Goal: Information Seeking & Learning: Learn about a topic

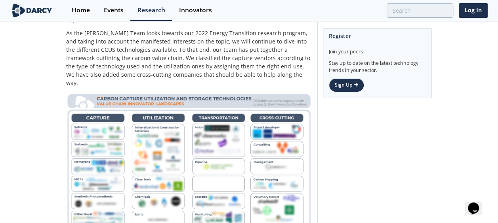
scroll to position [277, 0]
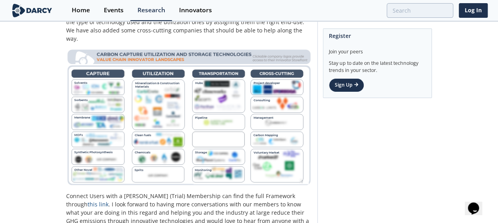
click at [166, 94] on img at bounding box center [189, 117] width 246 height 138
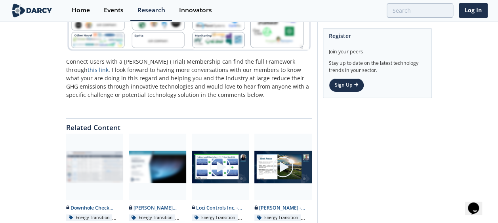
scroll to position [420, 0]
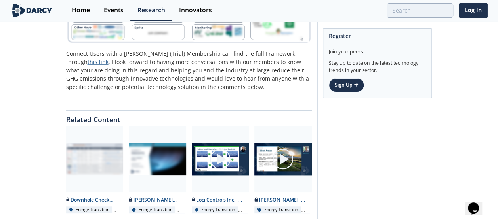
click at [109, 58] on link "this link" at bounding box center [98, 62] width 21 height 8
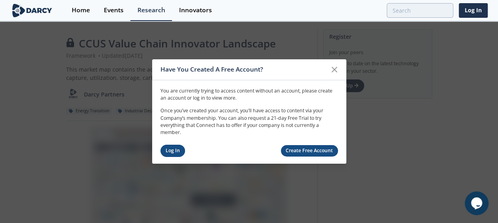
click at [179, 152] on link "Log In" at bounding box center [172, 151] width 25 height 12
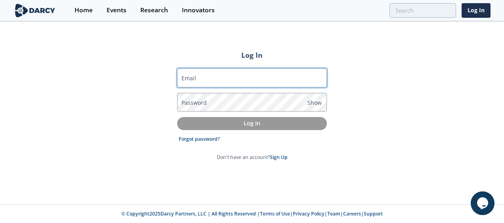
click at [223, 77] on input "Email" at bounding box center [252, 78] width 150 height 19
type input "[PERSON_NAME][EMAIL_ADDRESS][DOMAIN_NAME]"
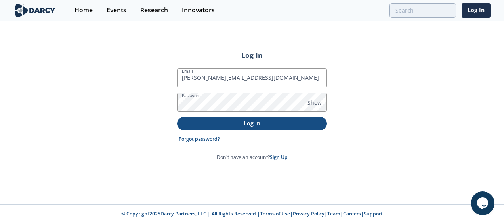
click at [259, 126] on p "Log In" at bounding box center [252, 123] width 139 height 8
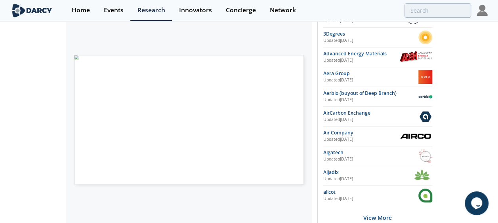
scroll to position [198, 0]
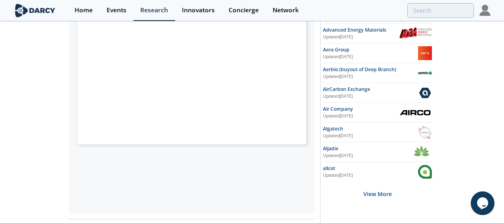
click at [267, 73] on span "Page 1" at bounding box center [249, 118] width 305 height 135
click at [280, 48] on span "Page 1" at bounding box center [399, 114] width 305 height 135
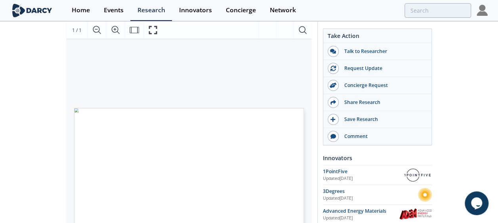
scroll to position [0, 0]
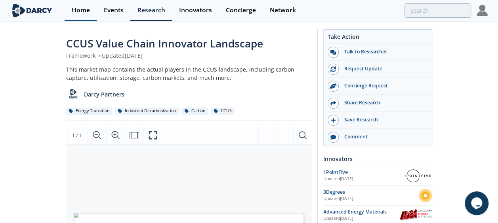
click at [73, 10] on div "Home" at bounding box center [81, 10] width 18 height 6
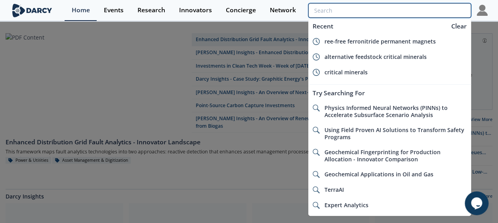
click at [416, 10] on input "search" at bounding box center [389, 10] width 162 height 15
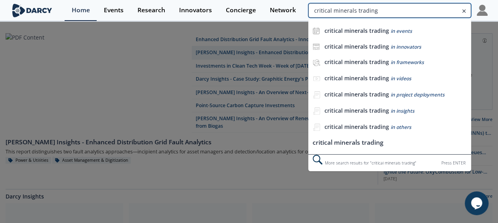
type input "critical minerals trading"
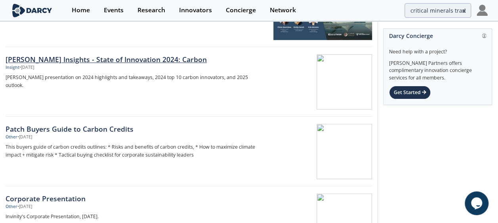
scroll to position [436, 0]
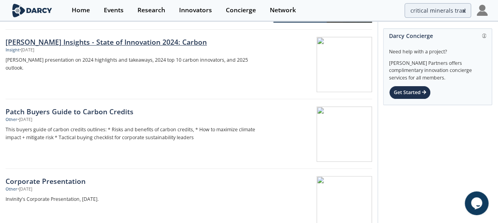
click at [118, 42] on div "Darcy Insights - State of Innovation 2024: Carbon" at bounding box center [136, 42] width 261 height 10
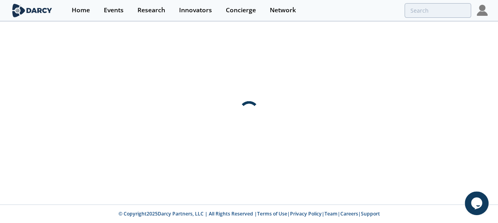
scroll to position [0, 0]
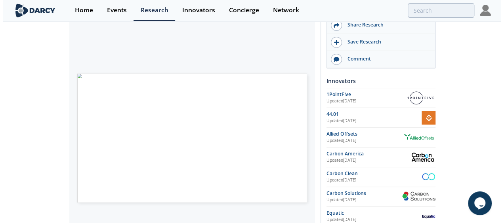
scroll to position [192, 0]
